Goal: Task Accomplishment & Management: Complete application form

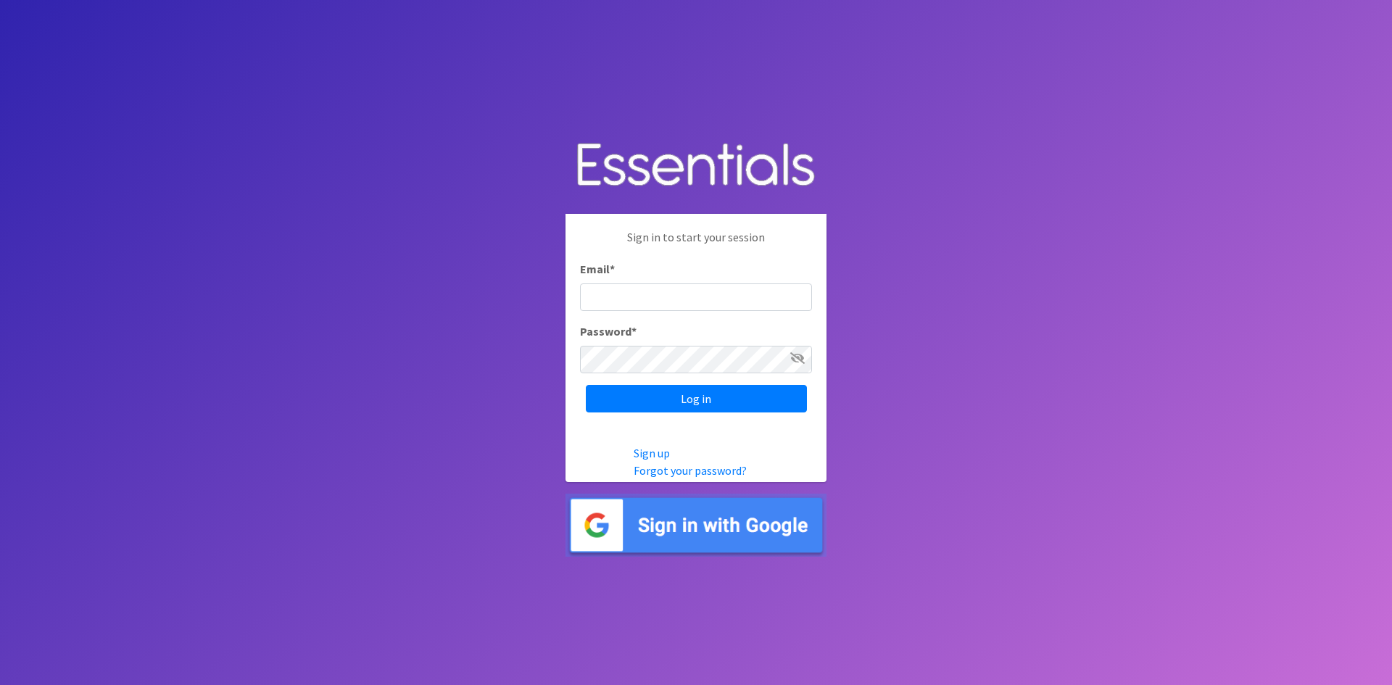
click at [636, 303] on input "Email *" at bounding box center [696, 297] width 232 height 28
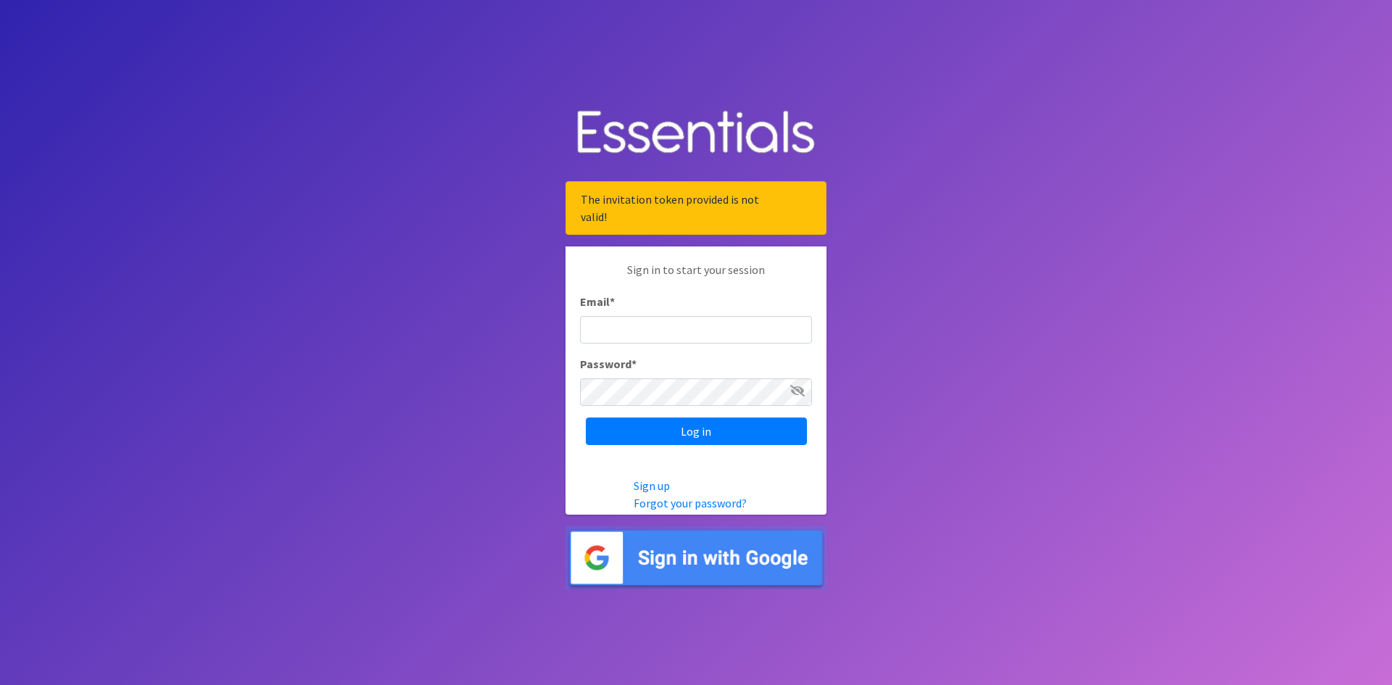
click at [618, 332] on input "Email *" at bounding box center [696, 330] width 232 height 28
type input "[PERSON_NAME][EMAIL_ADDRESS][PERSON_NAME][DOMAIN_NAME]"
click at [586, 418] on input "Log in" at bounding box center [696, 432] width 221 height 28
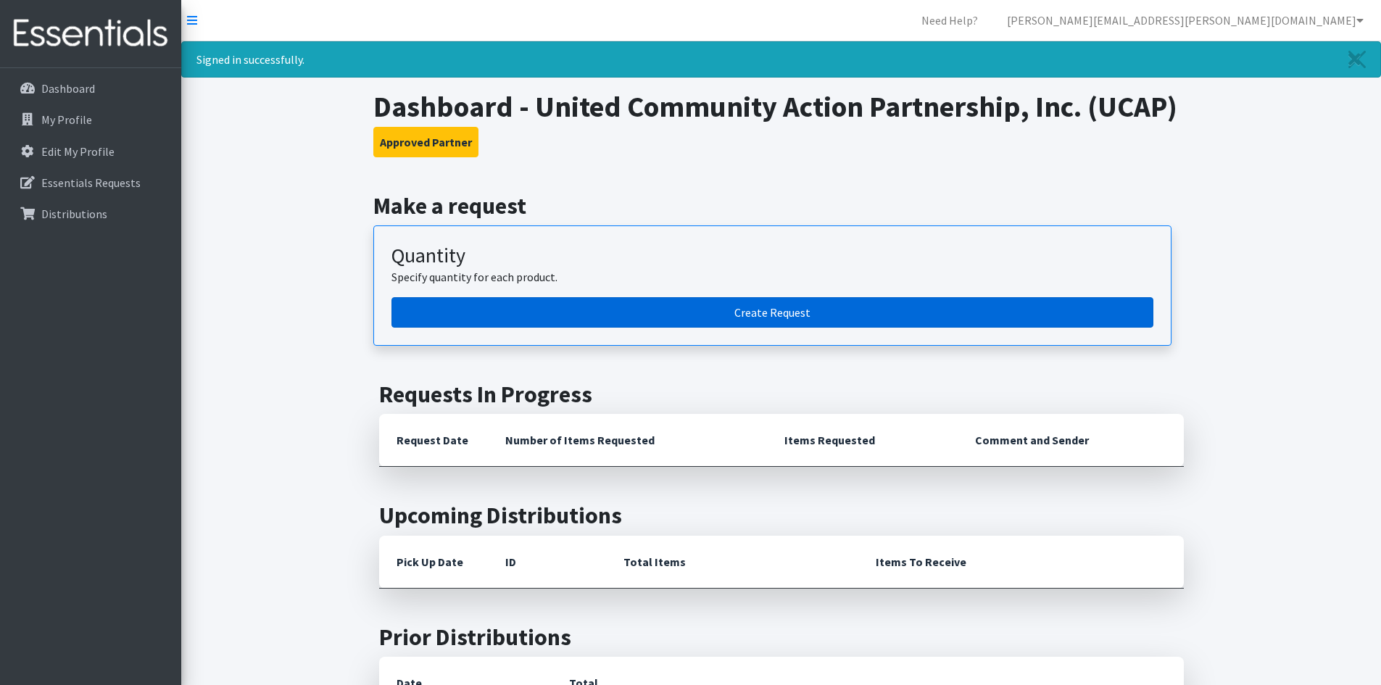
click at [614, 324] on link "Create Request" at bounding box center [772, 312] width 762 height 30
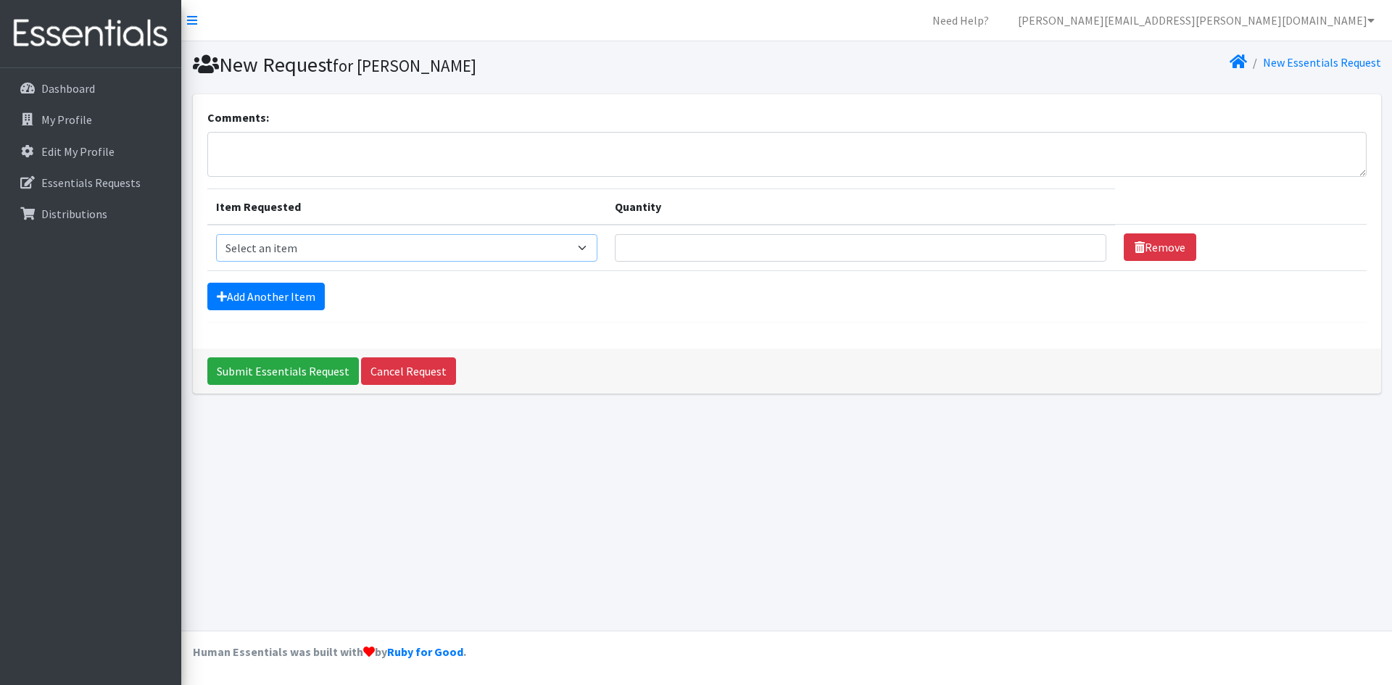
click at [588, 251] on select "Select an item Kids (Newborn) Kids (Size 1) Kids (Size 2) Kids (Size 3) Kids (S…" at bounding box center [407, 248] width 382 height 28
select select "11350"
click at [216, 234] on select "Select an item Kids (Newborn) Kids (Size 1) Kids (Size 2) Kids (Size 3) Kids (S…" at bounding box center [407, 248] width 382 height 28
click at [707, 252] on input "Quantity" at bounding box center [860, 248] width 491 height 28
type input "1000"
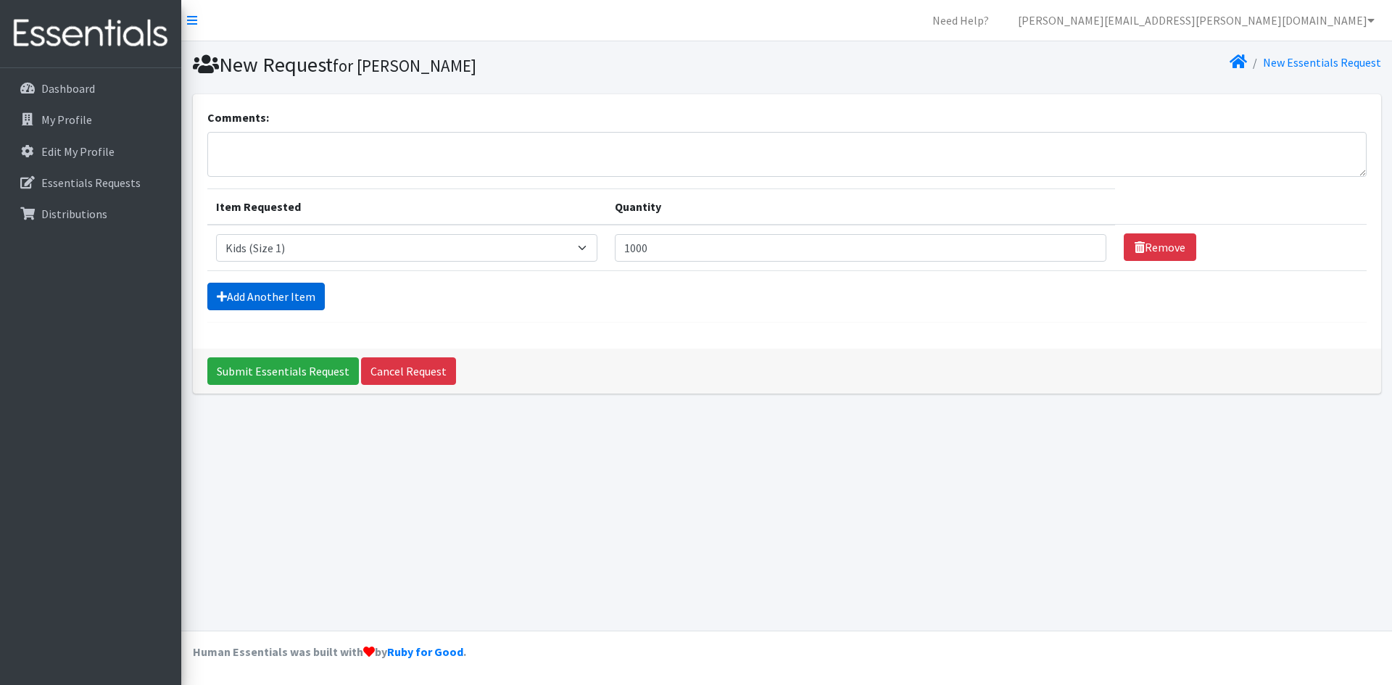
click at [251, 296] on link "Add Another Item" at bounding box center [265, 297] width 117 height 28
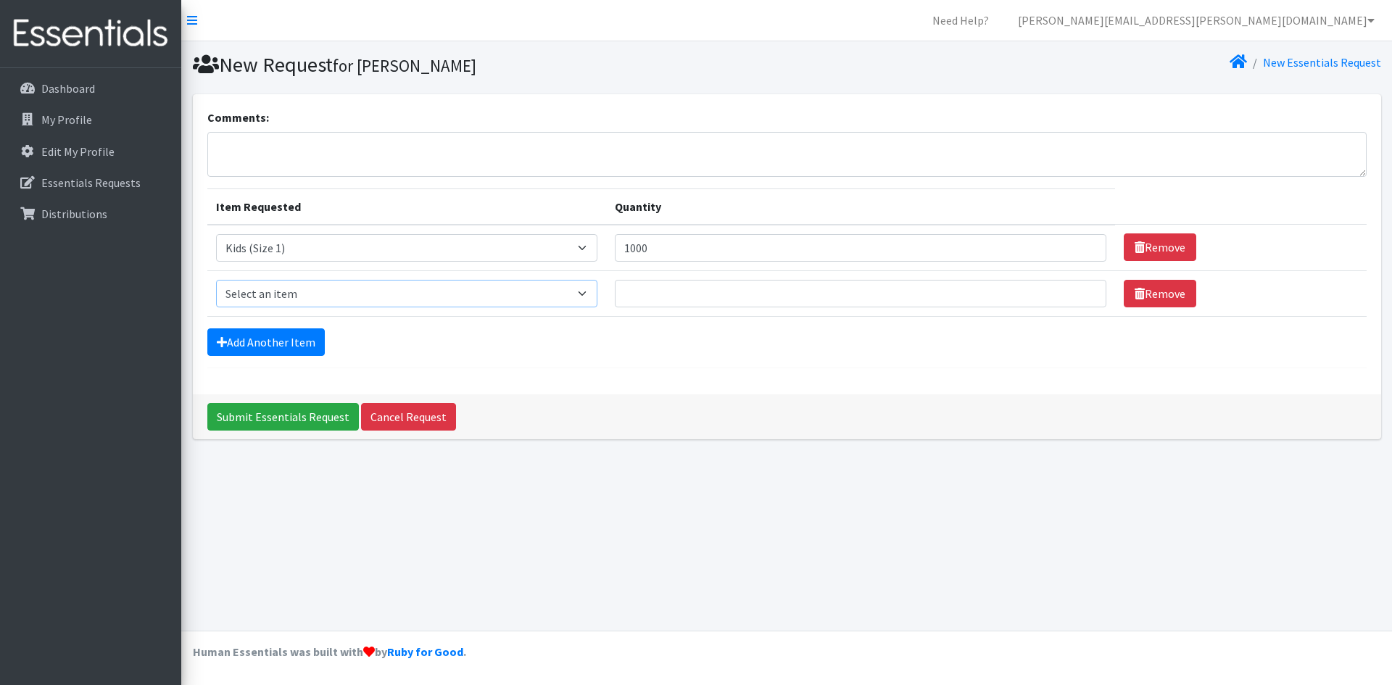
click at [312, 297] on select "Select an item Kids (Newborn) Kids (Size 1) Kids (Size 2) Kids (Size 3) Kids (S…" at bounding box center [407, 294] width 382 height 28
select select "11361"
click at [216, 280] on select "Select an item Kids (Newborn) Kids (Size 1) Kids (Size 2) Kids (Size 3) Kids (S…" at bounding box center [407, 294] width 382 height 28
click at [668, 293] on input "Quantity" at bounding box center [860, 294] width 491 height 28
type input "2000"
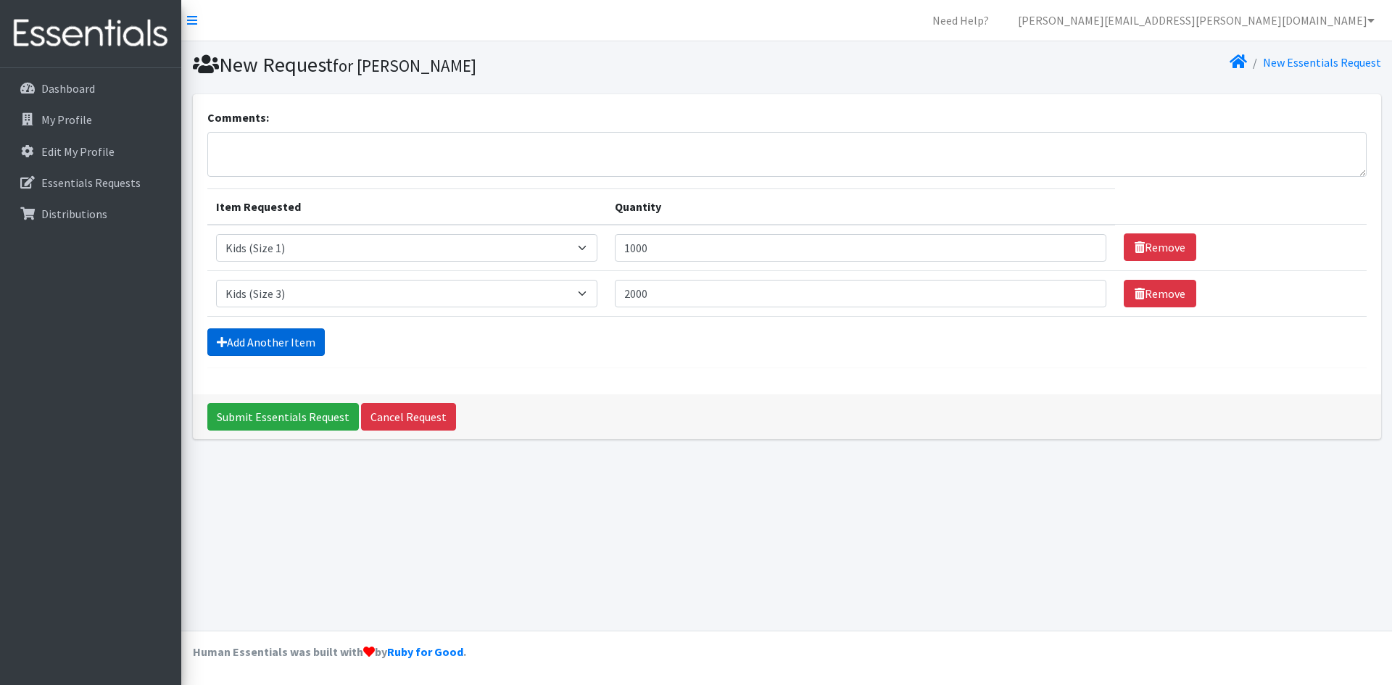
click at [244, 346] on link "Add Another Item" at bounding box center [265, 342] width 117 height 28
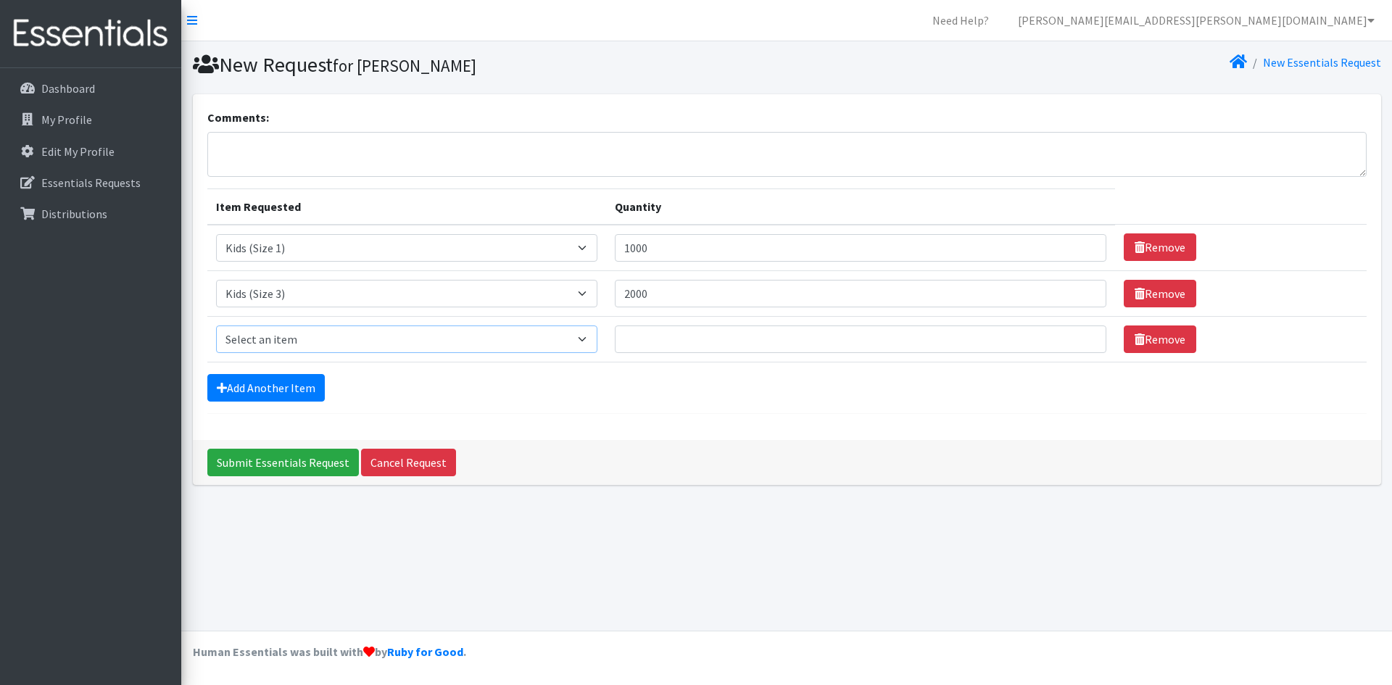
click at [331, 349] on select "Select an item Kids (Newborn) Kids (Size 1) Kids (Size 2) Kids (Size 3) Kids (S…" at bounding box center [407, 339] width 382 height 28
select select "11349"
click at [216, 325] on select "Select an item Kids (Newborn) Kids (Size 1) Kids (Size 2) Kids (Size 3) Kids (S…" at bounding box center [407, 339] width 382 height 28
click at [731, 337] on input "Quantity" at bounding box center [860, 339] width 491 height 28
type input "4000"
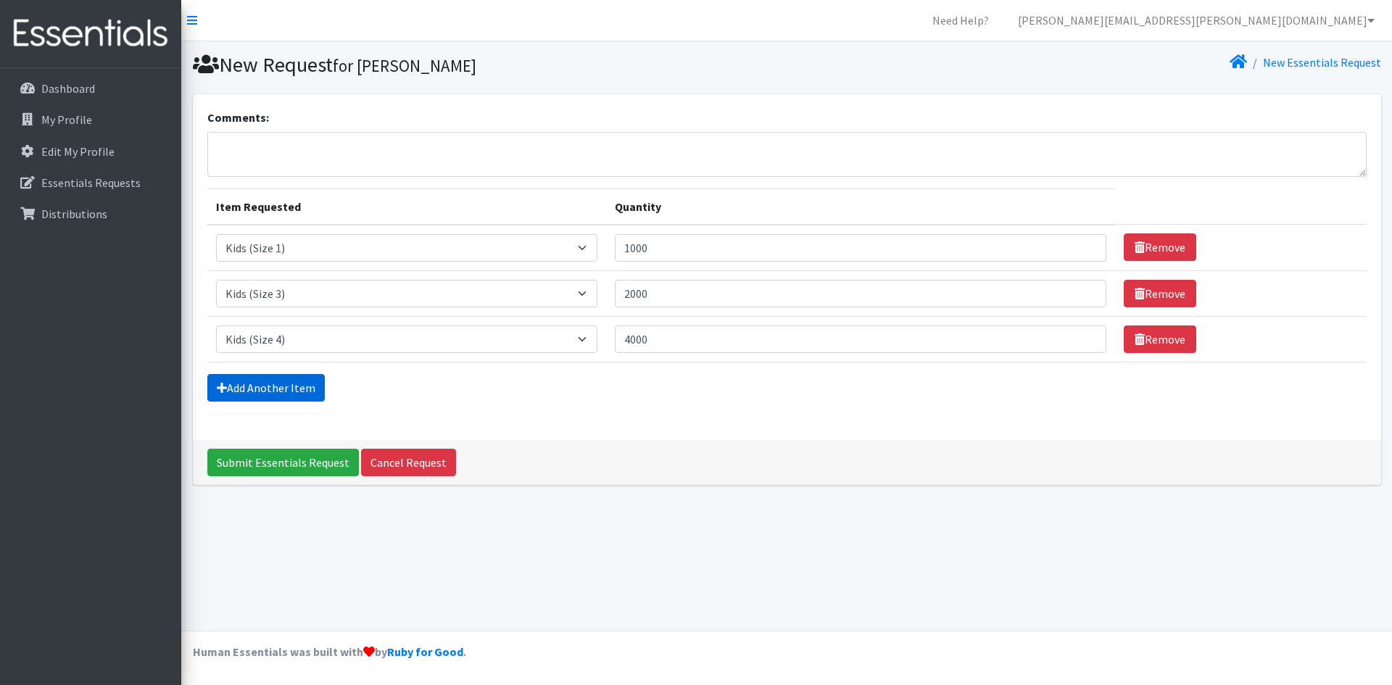
click at [286, 383] on link "Add Another Item" at bounding box center [265, 388] width 117 height 28
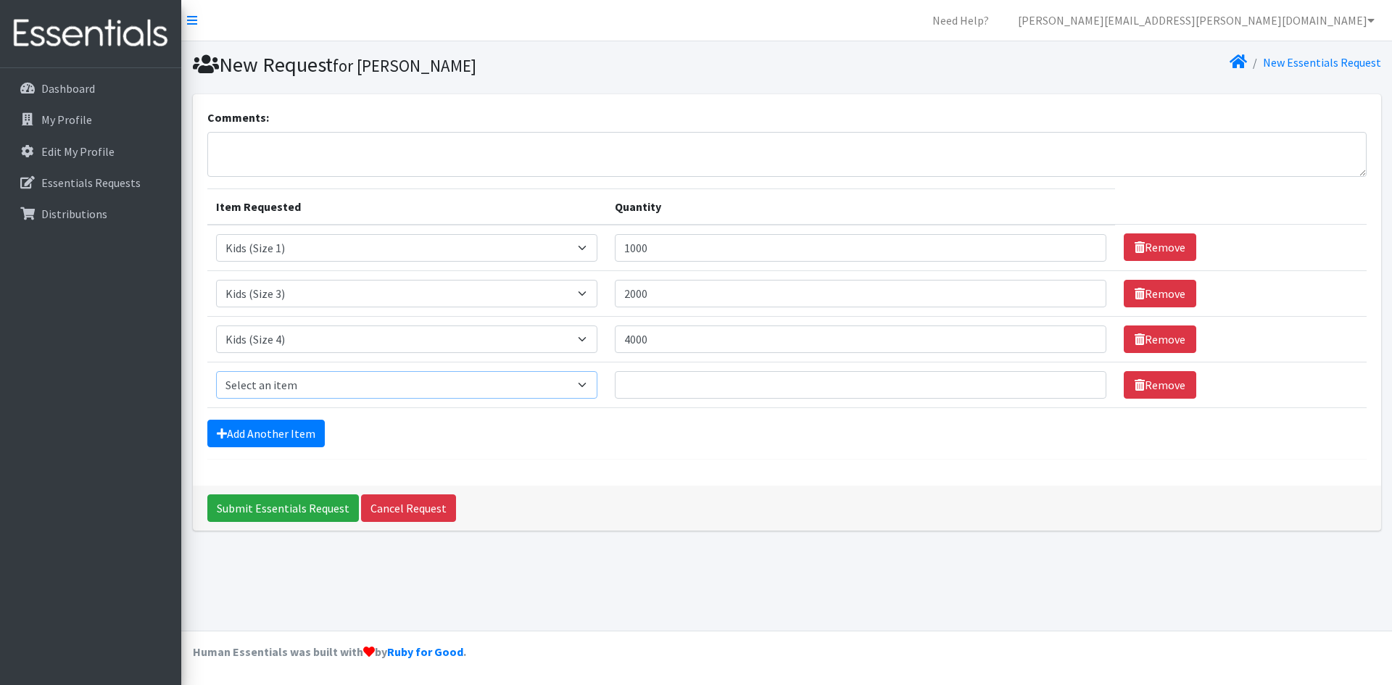
click at [351, 390] on select "Select an item Kids (Newborn) Kids (Size 1) Kids (Size 2) Kids (Size 3) Kids (S…" at bounding box center [407, 385] width 382 height 28
select select "11322"
click at [216, 371] on select "Select an item Kids (Newborn) Kids (Size 1) Kids (Size 2) Kids (Size 3) Kids (S…" at bounding box center [407, 385] width 382 height 28
click at [717, 391] on input "Quantity" at bounding box center [860, 385] width 491 height 28
type input "4000"
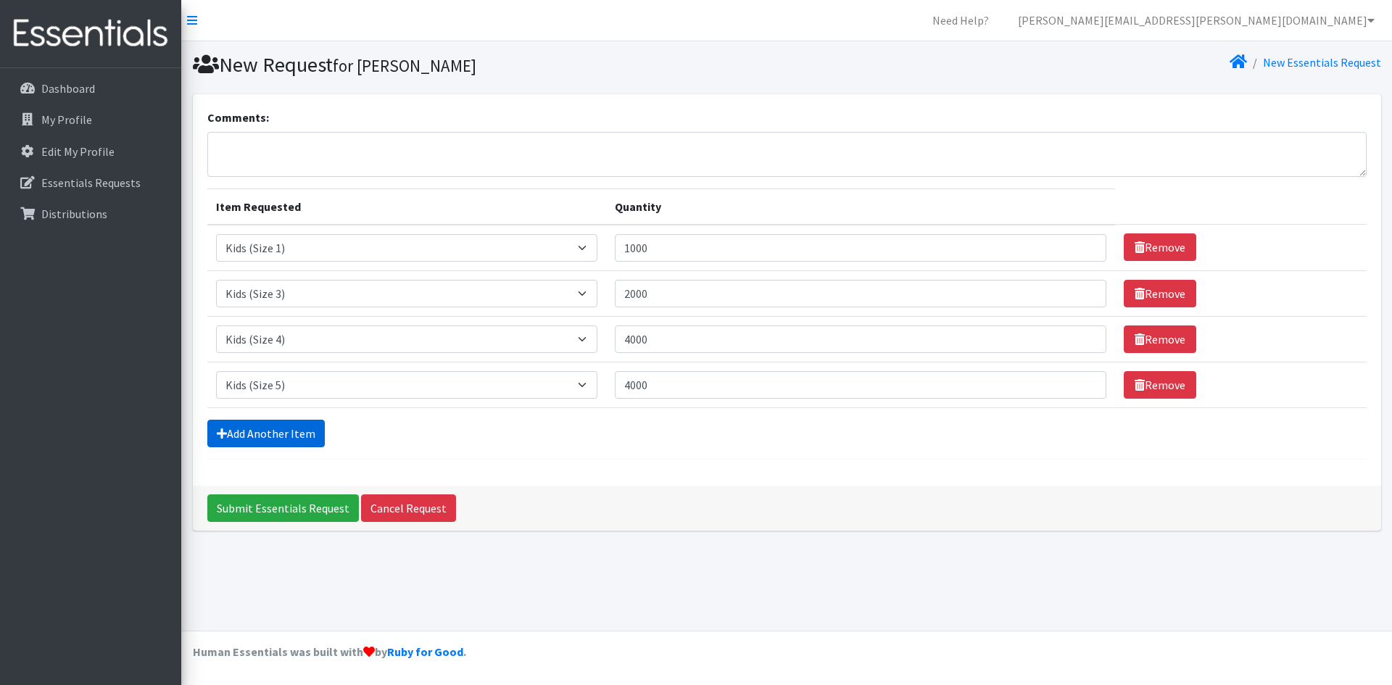
click at [223, 434] on icon at bounding box center [222, 434] width 10 height 12
click at [276, 433] on link "Add Another Item" at bounding box center [265, 434] width 117 height 28
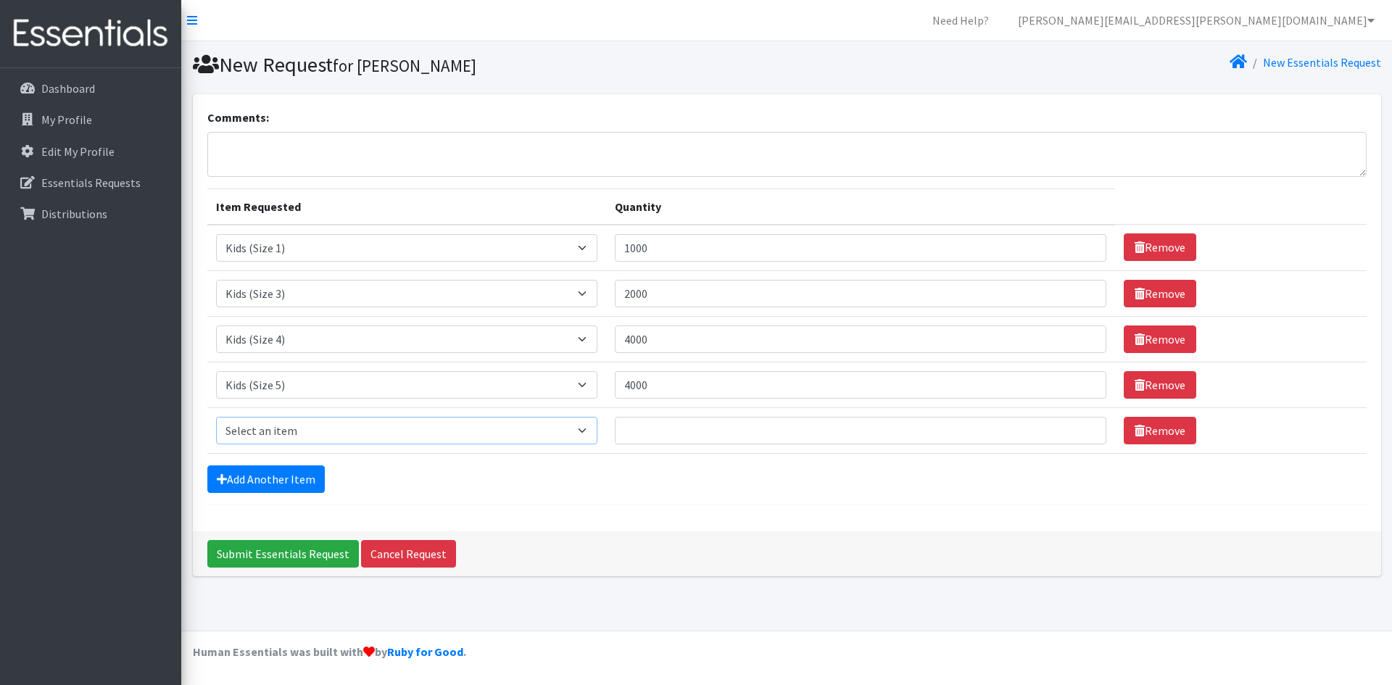
click at [349, 433] on select "Select an item Kids (Newborn) Kids (Size 1) Kids (Size 2) Kids (Size 3) Kids (S…" at bounding box center [407, 431] width 382 height 28
select select "11346"
click at [216, 417] on select "Select an item Kids (Newborn) Kids (Size 1) Kids (Size 2) Kids (Size 3) Kids (S…" at bounding box center [407, 431] width 382 height 28
click at [671, 424] on input "Quantity" at bounding box center [860, 431] width 491 height 28
type input "4400"
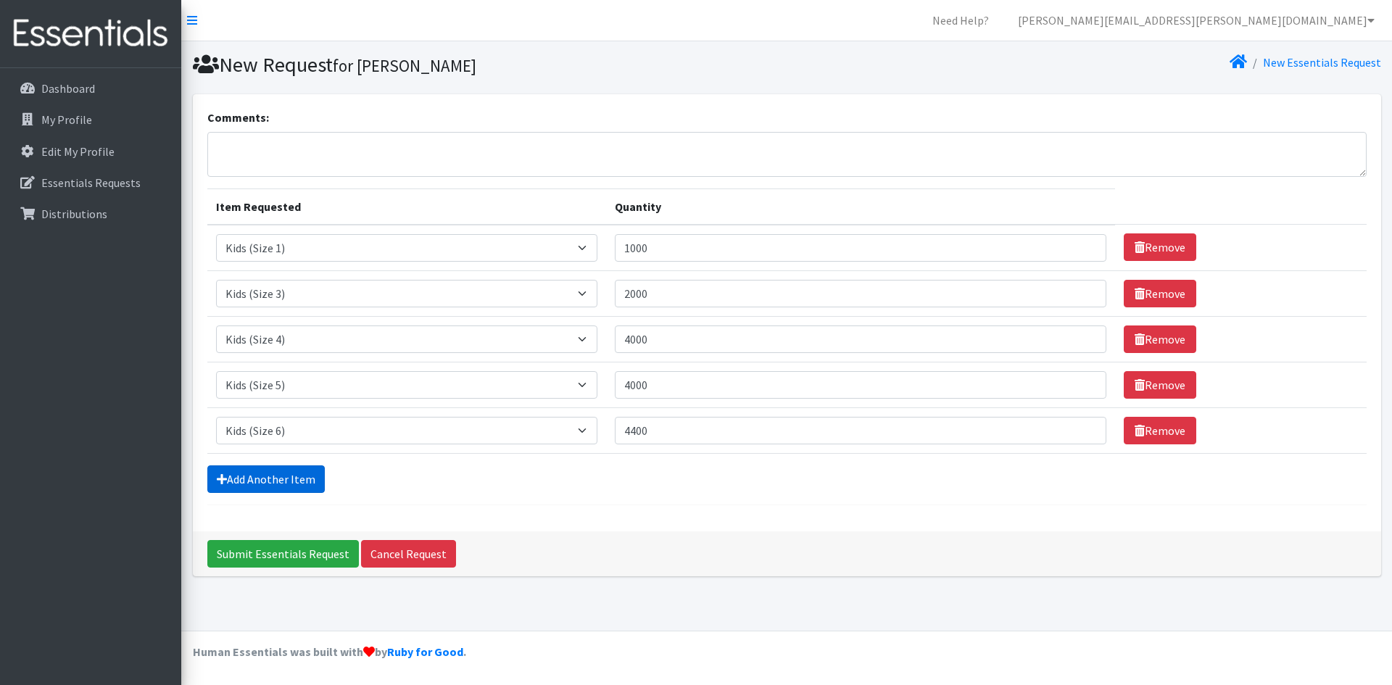
click at [277, 481] on link "Add Another Item" at bounding box center [265, 479] width 117 height 28
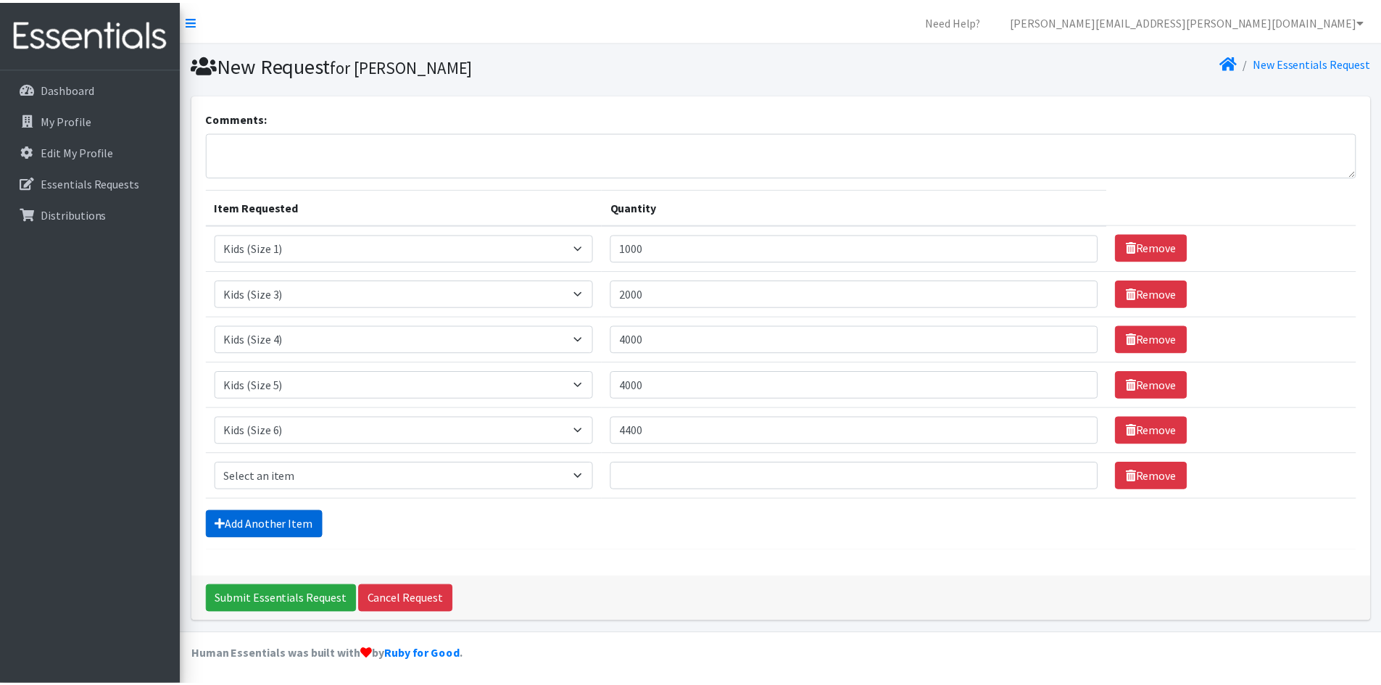
scroll to position [3, 0]
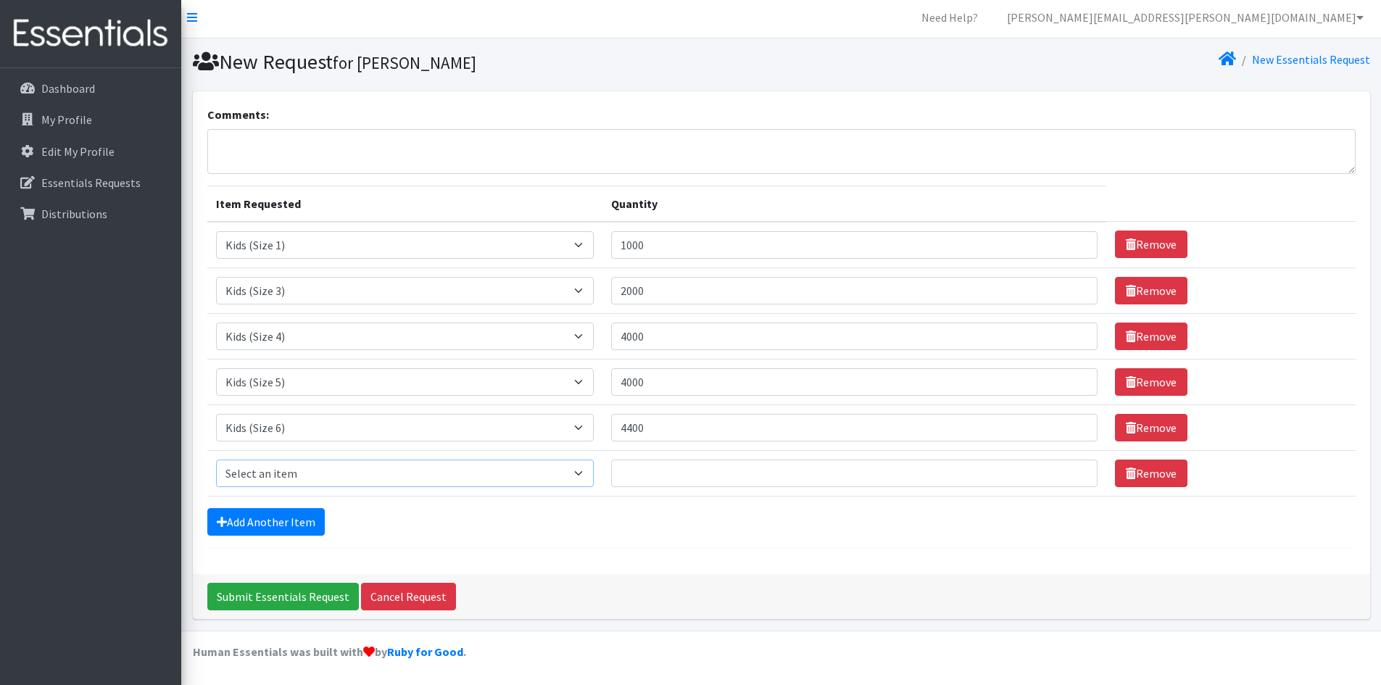
click at [286, 474] on select "Select an item Kids (Newborn) Kids (Size 1) Kids (Size 2) Kids (Size 3) Kids (S…" at bounding box center [405, 474] width 378 height 28
select select "14461"
click at [216, 460] on select "Select an item Kids (Newborn) Kids (Size 1) Kids (Size 2) Kids (Size 3) Kids (S…" at bounding box center [405, 474] width 378 height 28
click at [663, 483] on input "Quantity" at bounding box center [854, 474] width 486 height 28
type input "4600"
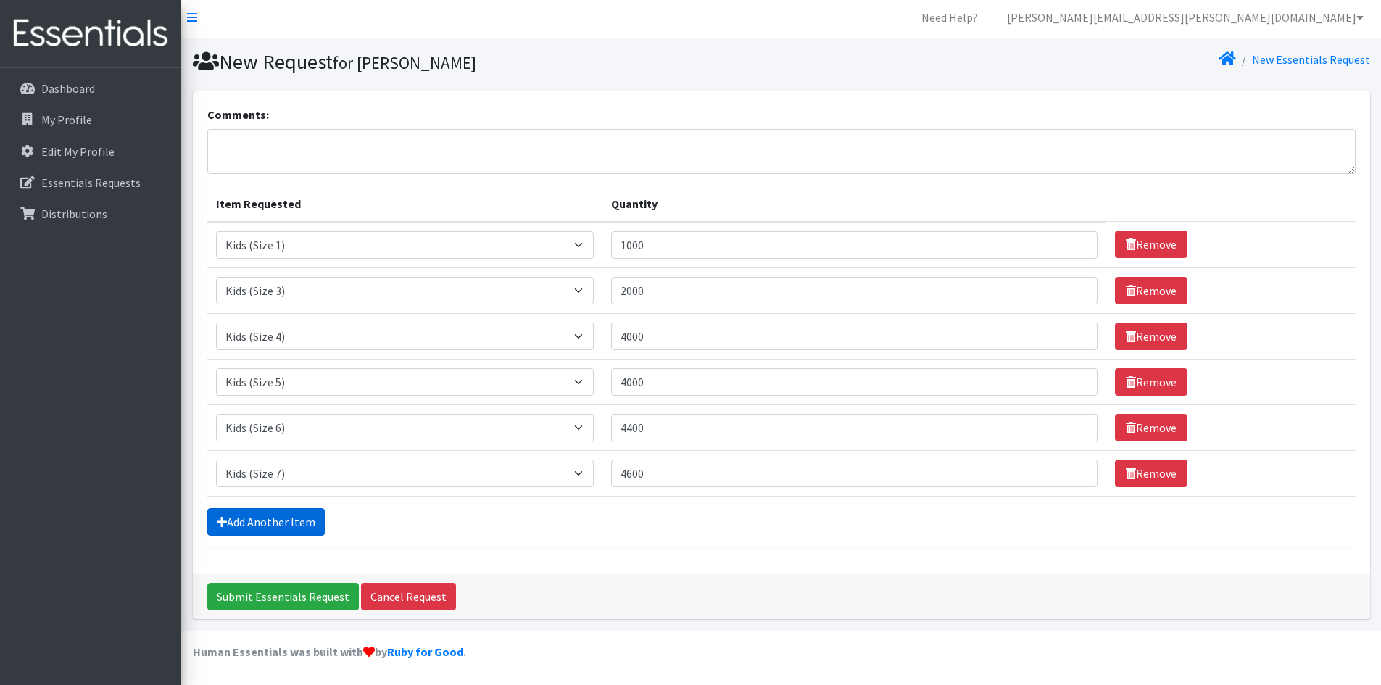
click at [257, 514] on link "Add Another Item" at bounding box center [265, 522] width 117 height 28
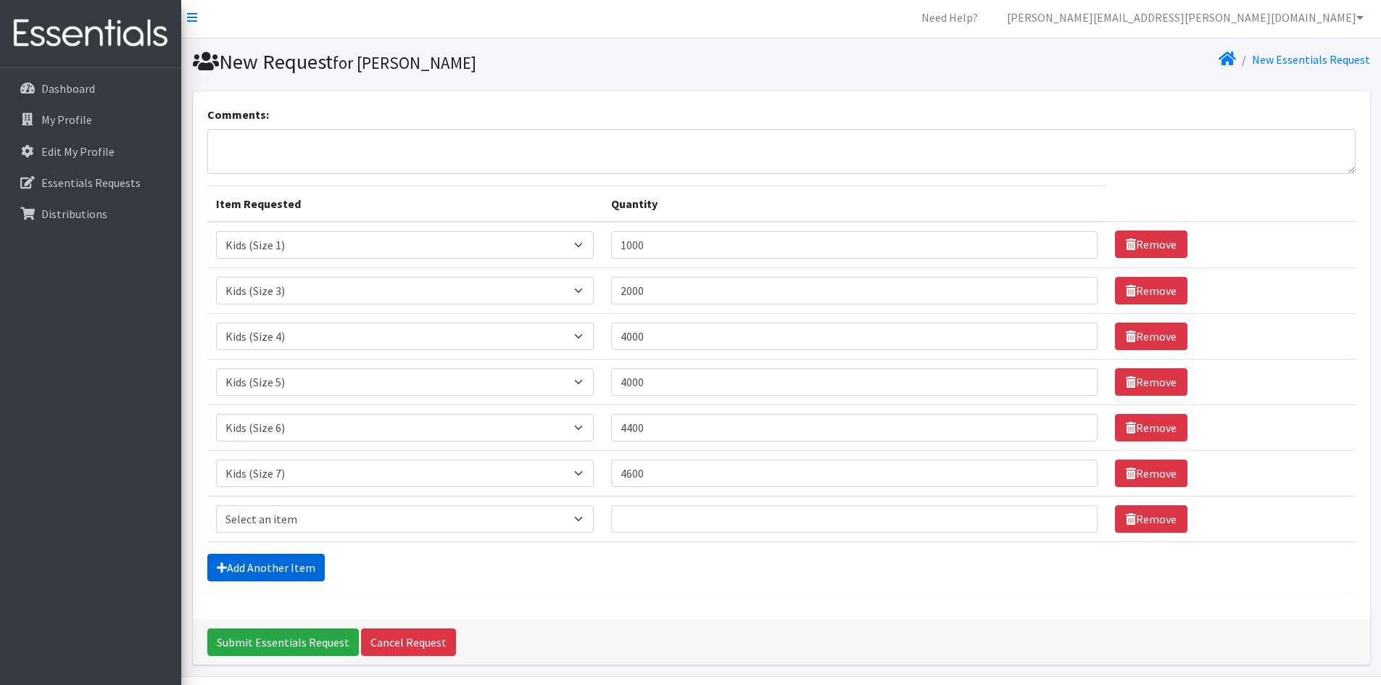
scroll to position [49, 0]
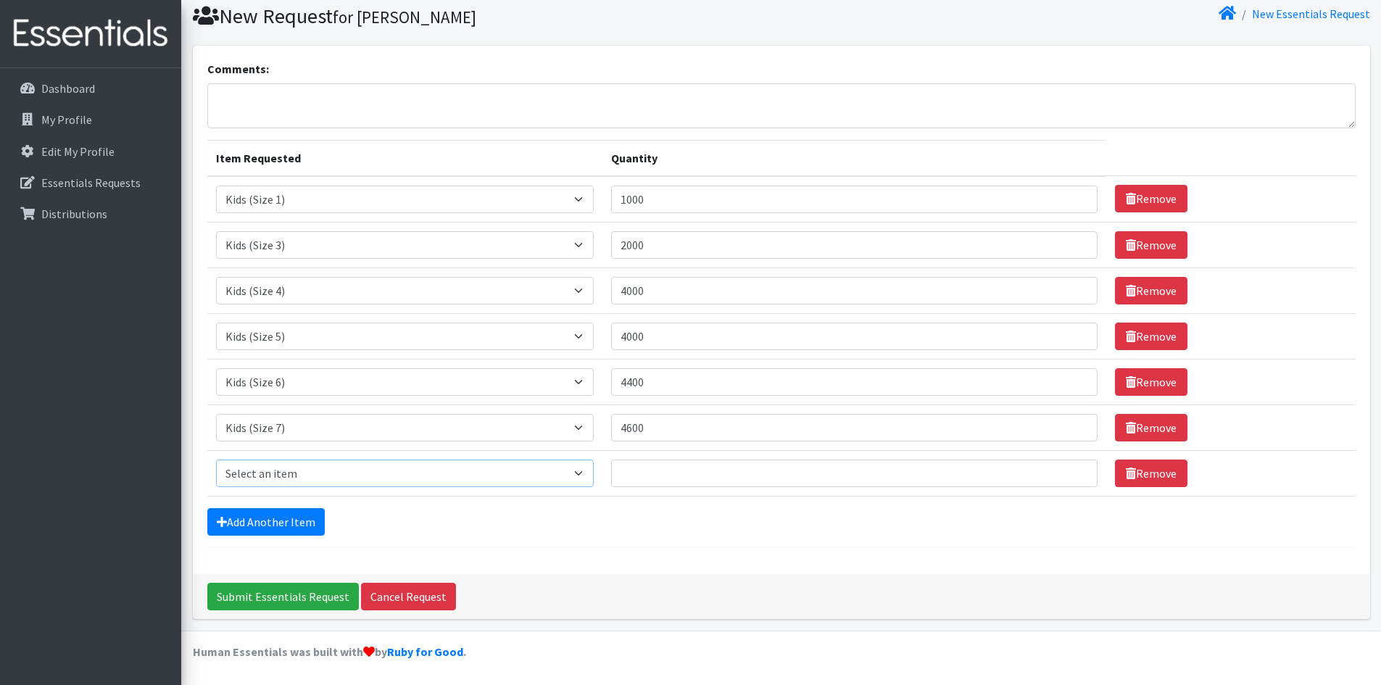
click at [297, 470] on select "Select an item Kids (Newborn) Kids (Size 1) Kids (Size 2) Kids (Size 3) Kids (S…" at bounding box center [405, 474] width 378 height 28
select select "11340"
click at [216, 460] on select "Select an item Kids (Newborn) Kids (Size 1) Kids (Size 2) Kids (Size 3) Kids (S…" at bounding box center [405, 474] width 378 height 28
click at [631, 470] on input "Quantity" at bounding box center [854, 474] width 486 height 28
type input "2640"
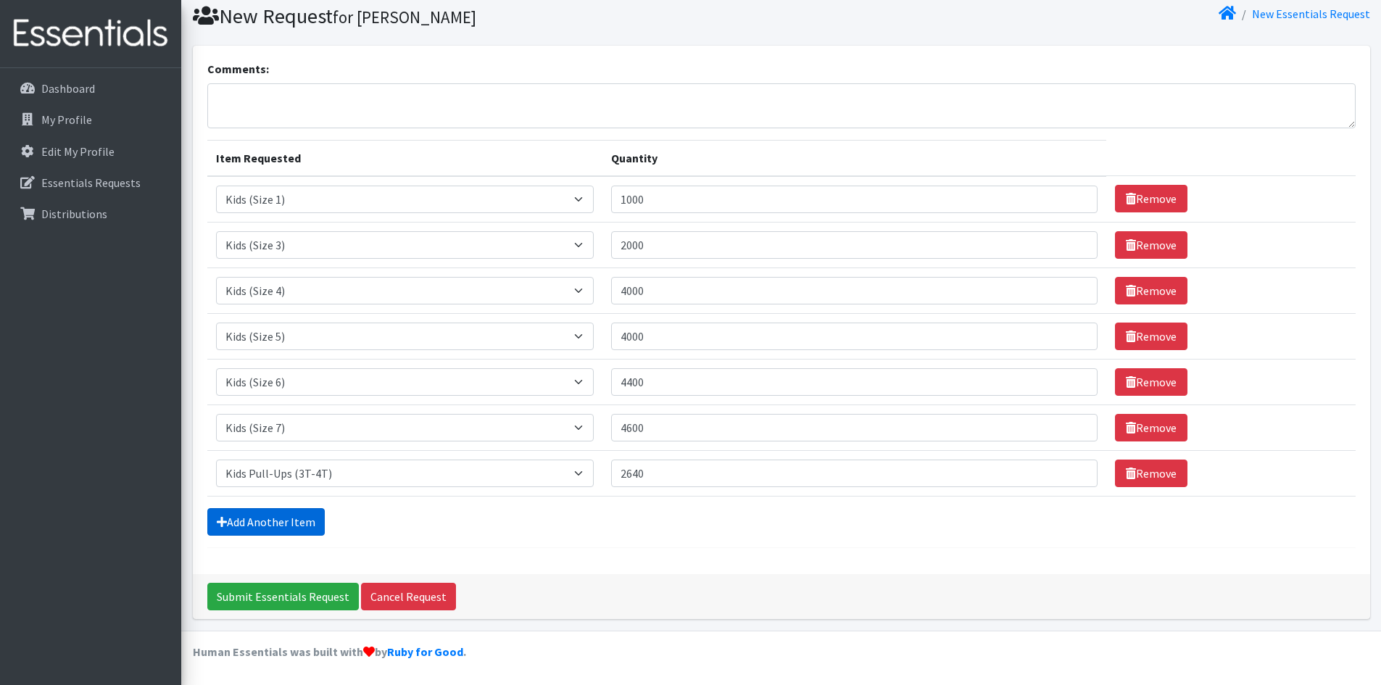
click at [238, 514] on link "Add Another Item" at bounding box center [265, 522] width 117 height 28
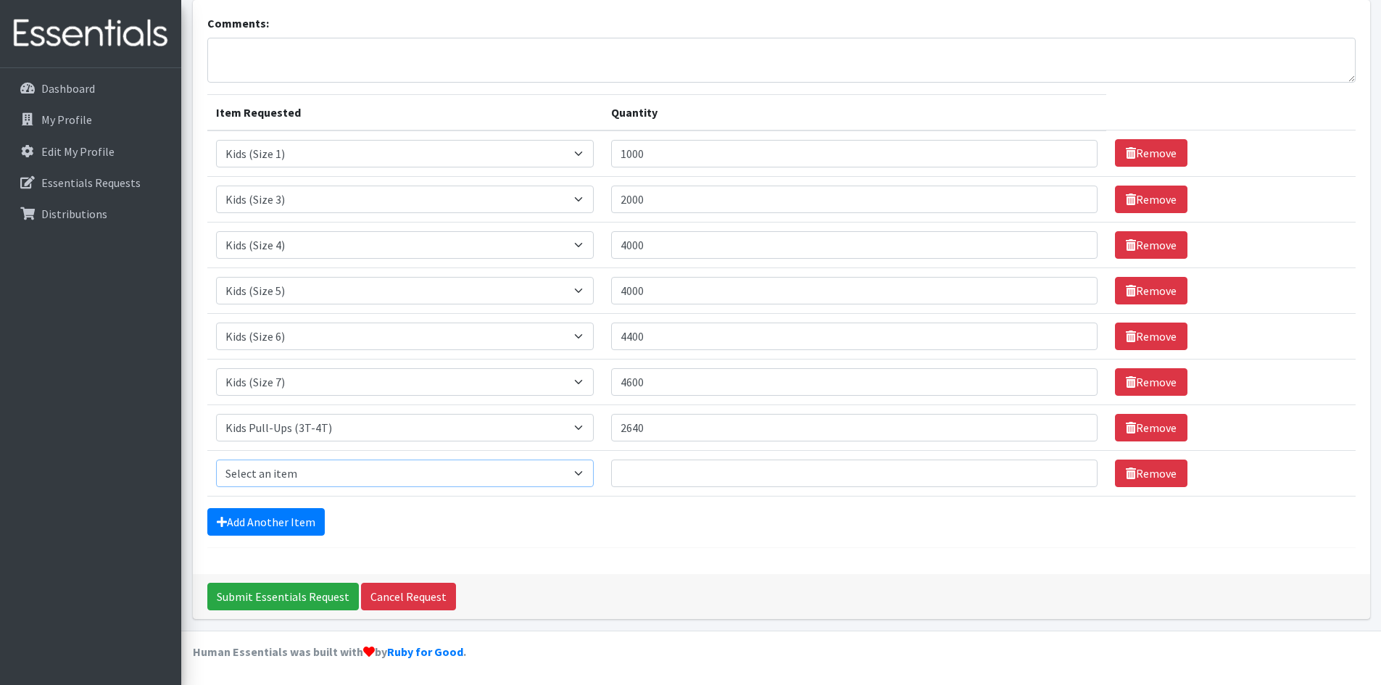
click at [356, 473] on select "Select an item Kids (Newborn) Kids (Size 1) Kids (Size 2) Kids (Size 3) Kids (S…" at bounding box center [405, 474] width 378 height 28
select select "11347"
click at [216, 460] on select "Select an item Kids (Newborn) Kids (Size 1) Kids (Size 2) Kids (Size 3) Kids (S…" at bounding box center [405, 474] width 378 height 28
click at [673, 483] on input "Quantity" at bounding box center [854, 474] width 486 height 28
type input "2288"
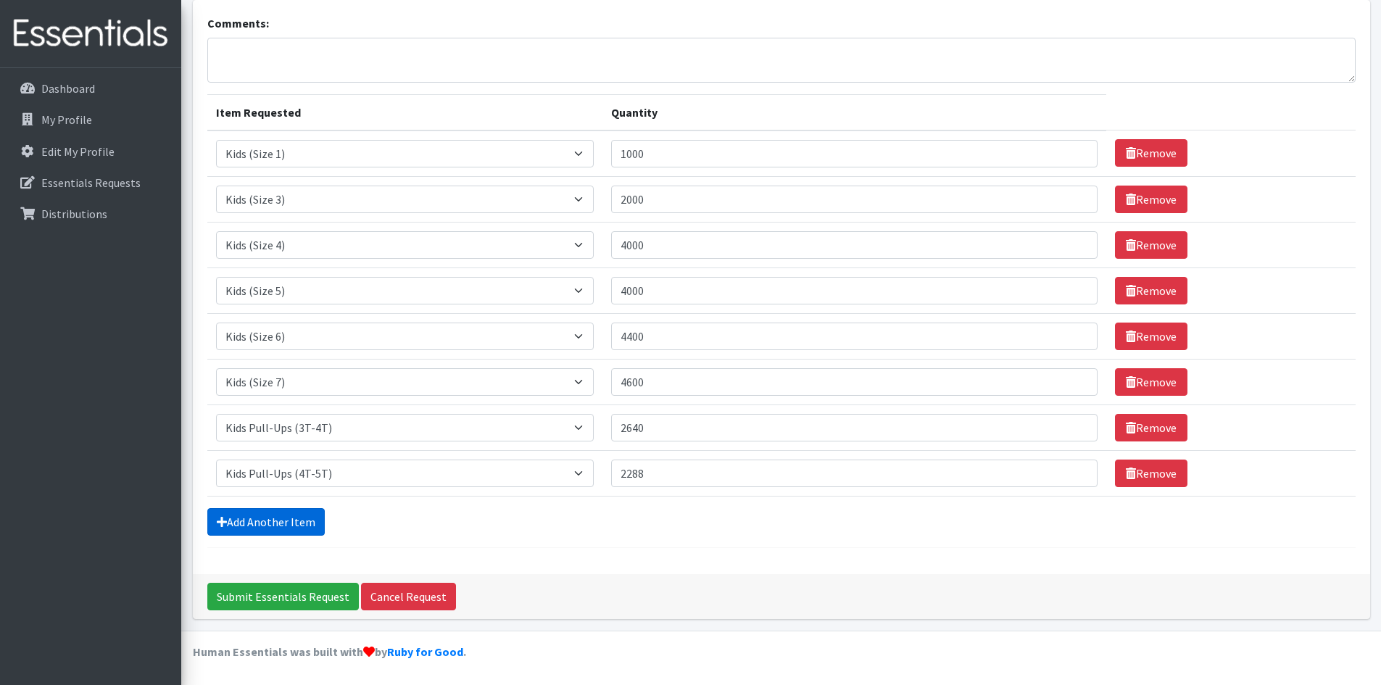
click at [217, 524] on icon at bounding box center [222, 522] width 10 height 12
click at [288, 515] on link "Add Another Item" at bounding box center [265, 522] width 117 height 28
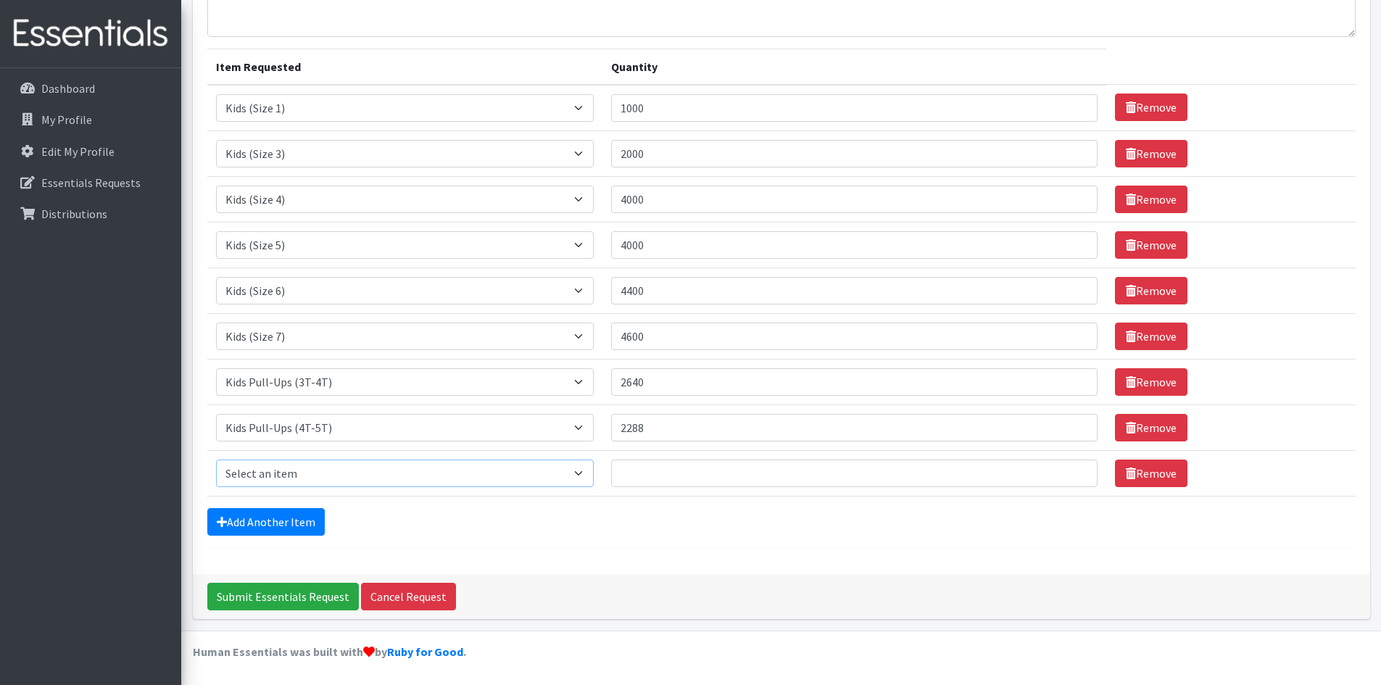
click at [364, 473] on select "Select an item Kids (Newborn) Kids (Size 1) Kids (Size 2) Kids (Size 3) Kids (S…" at bounding box center [405, 474] width 378 height 28
select select "11343"
click at [216, 460] on select "Select an item Kids (Newborn) Kids (Size 1) Kids (Size 2) Kids (Size 3) Kids (S…" at bounding box center [405, 474] width 378 height 28
click at [663, 476] on input "Quantity" at bounding box center [854, 474] width 486 height 28
type input "19200"
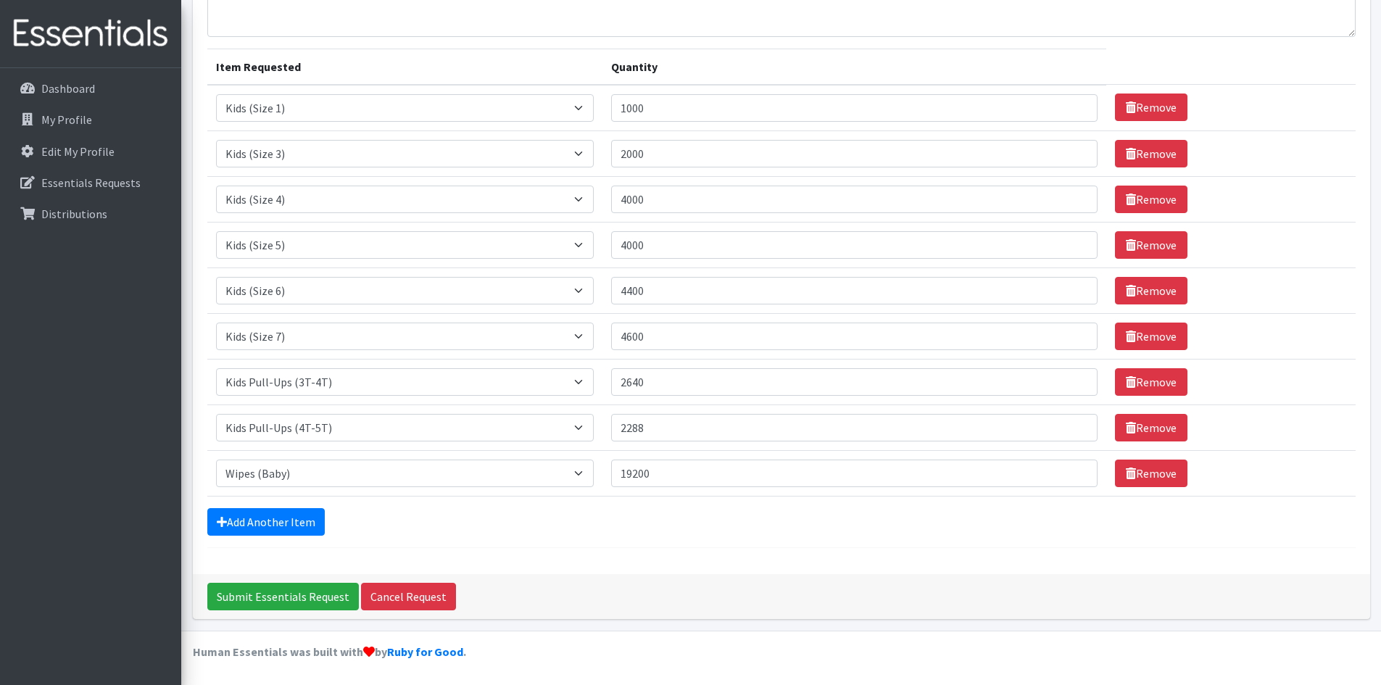
click at [598, 549] on div "Comments: Item Requested Quantity Item Requested Select an item Kids (Newborn) …" at bounding box center [781, 264] width 1177 height 620
click at [231, 605] on input "Submit Essentials Request" at bounding box center [282, 597] width 151 height 28
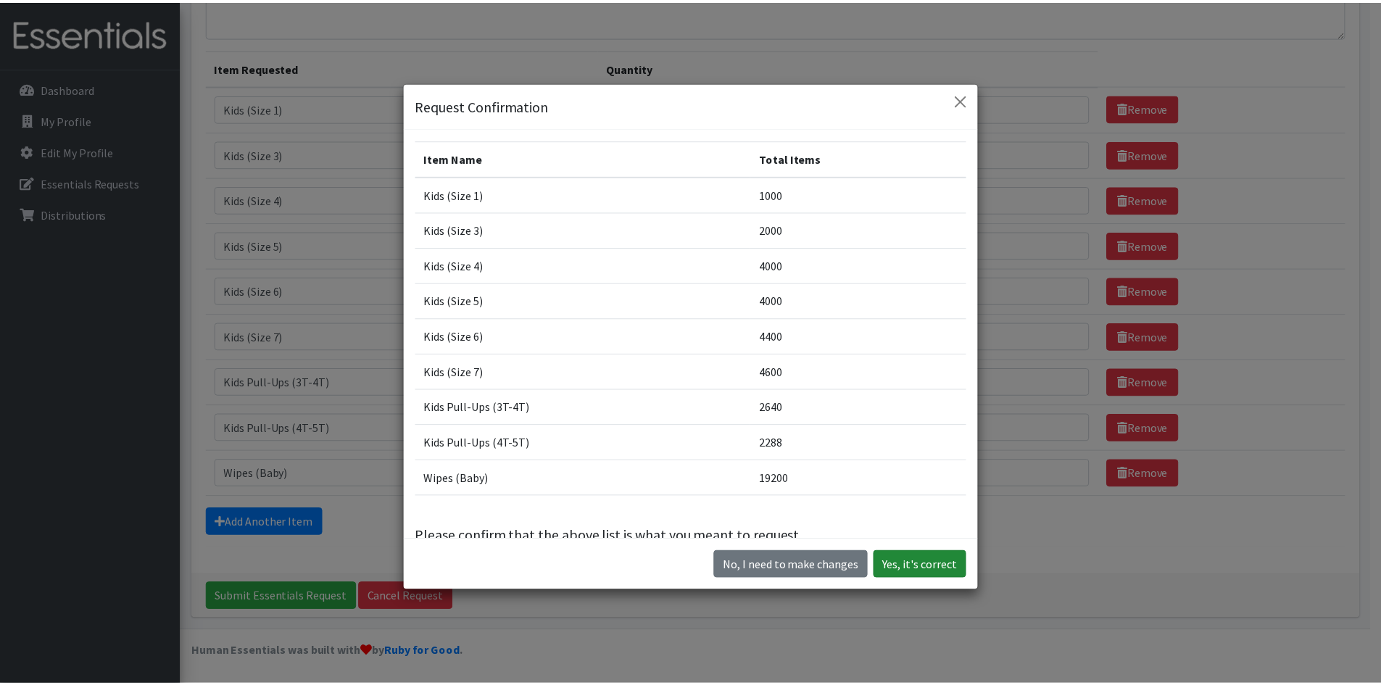
scroll to position [41, 0]
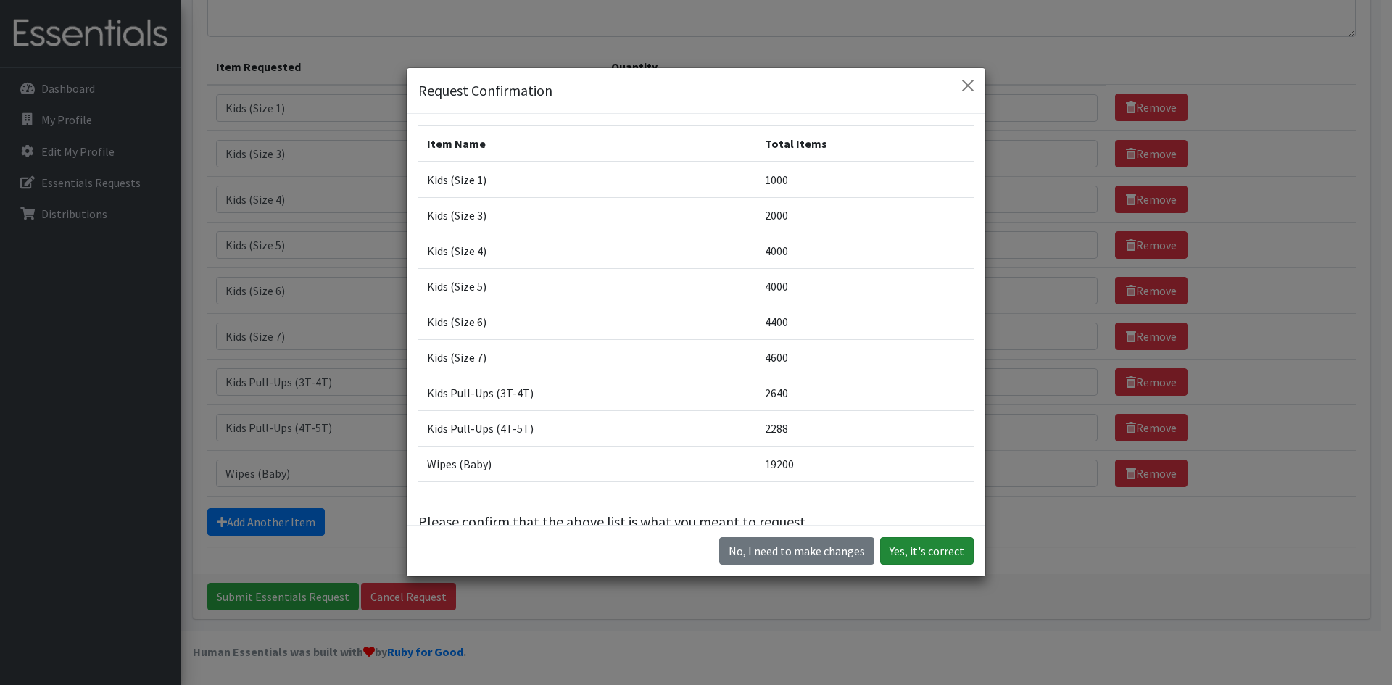
click at [923, 562] on button "Yes, it's correct" at bounding box center [927, 551] width 94 height 28
